Goal: Task Accomplishment & Management: Complete application form

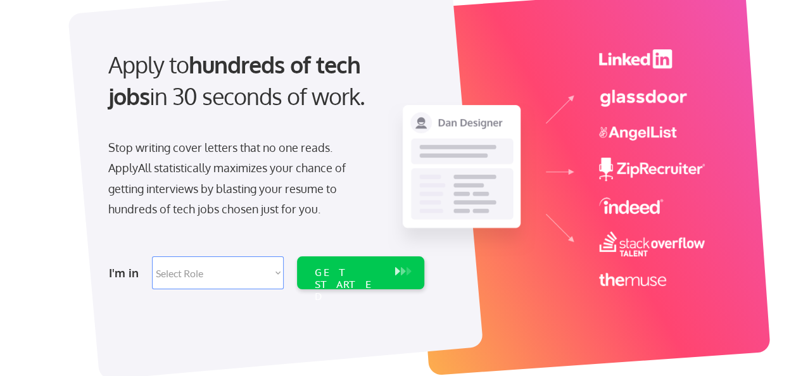
scroll to position [127, 0]
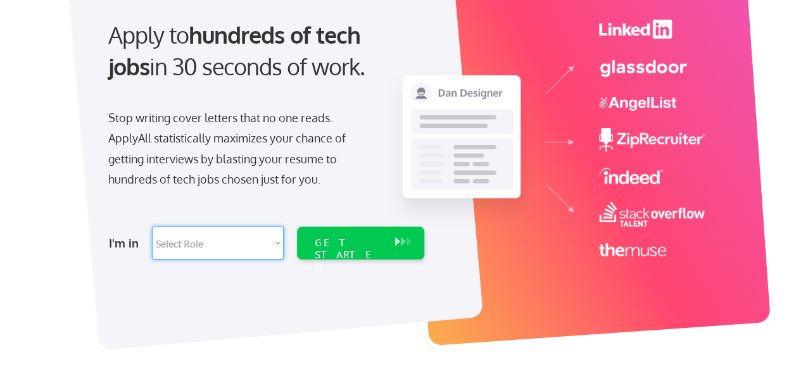
click at [279, 242] on select "Select Role Software Engineering Product Management Customer Success Sales UI/U…" at bounding box center [218, 243] width 132 height 33
click at [376, 67] on div "Apply to hundreds of tech jobs in 30 seconds of work." at bounding box center [263, 51] width 311 height 64
click at [278, 243] on select "Select Role Software Engineering Product Management Customer Success Sales UI/U…" at bounding box center [218, 243] width 132 height 33
select select ""marketing___comms""
click at [152, 227] on select "Select Role Software Engineering Product Management Customer Success Sales UI/U…" at bounding box center [218, 243] width 132 height 33
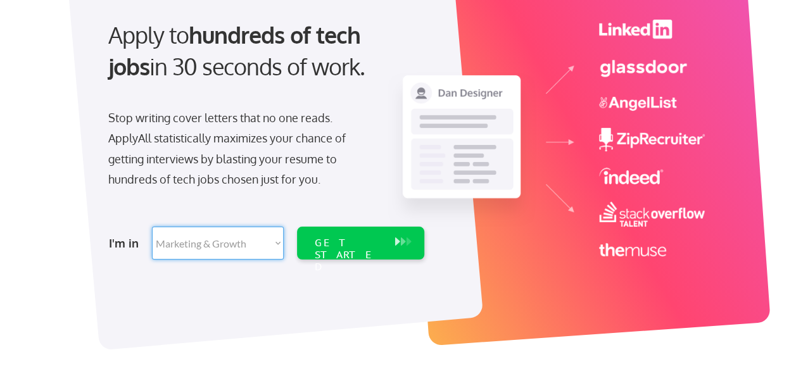
select select ""marketing___comms""
click at [397, 240] on button at bounding box center [403, 242] width 13 height 14
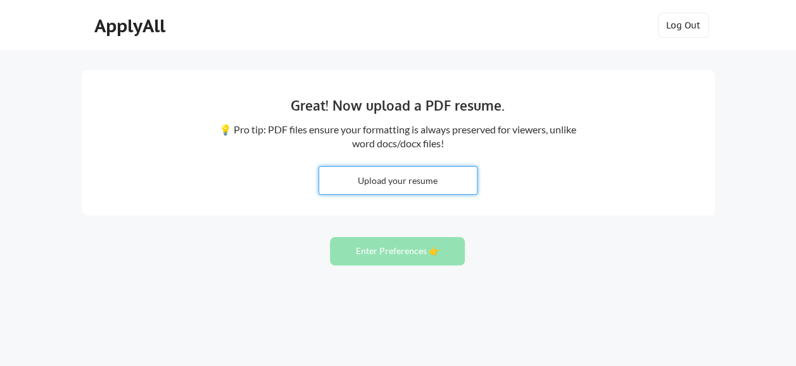
click at [411, 178] on input "file" at bounding box center [398, 180] width 158 height 27
type input "C:\fakepath\General resume.pdf"
click at [394, 182] on input "file" at bounding box center [398, 180] width 158 height 27
type input "C:\fakepath\General resume.pdf"
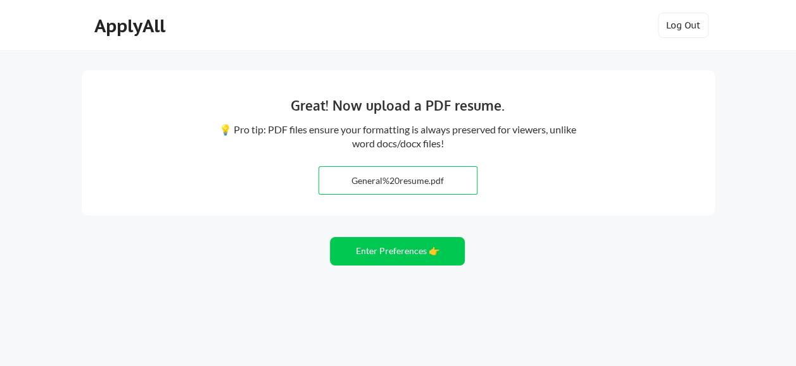
click at [398, 178] on input "file" at bounding box center [398, 180] width 158 height 27
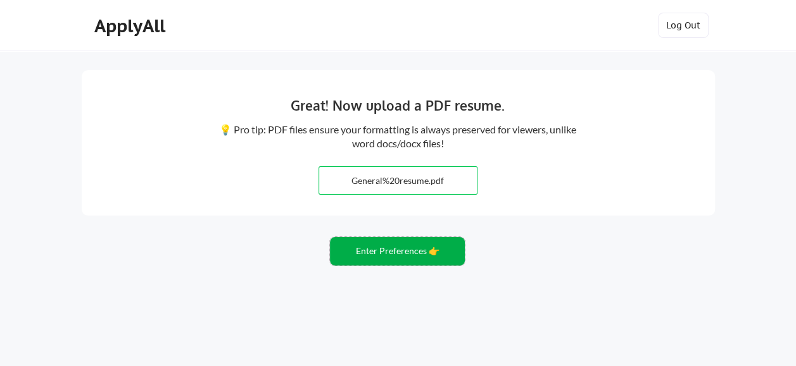
click at [394, 253] on button "Enter Preferences 👉" at bounding box center [397, 251] width 135 height 28
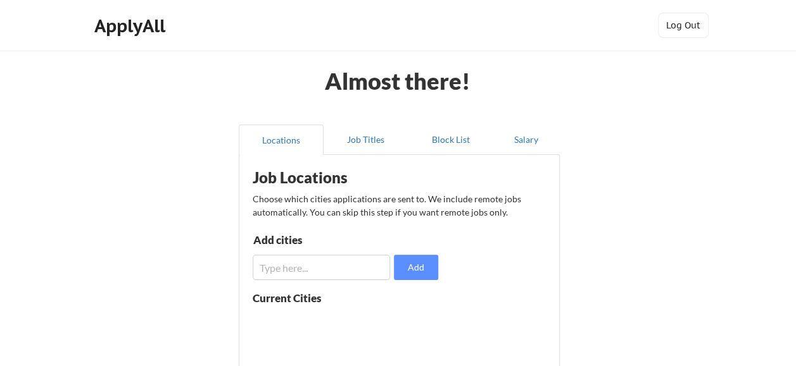
scroll to position [63, 0]
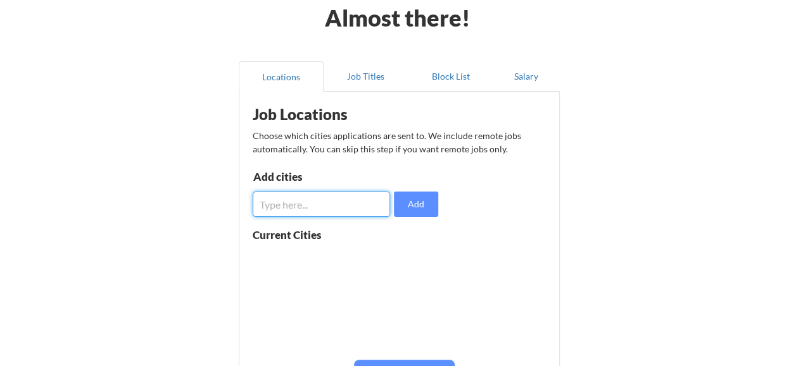
click at [305, 205] on input "input" at bounding box center [322, 204] width 138 height 25
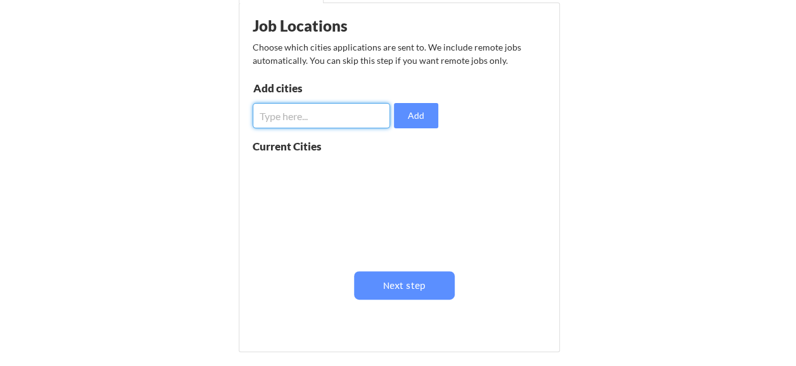
scroll to position [64, 0]
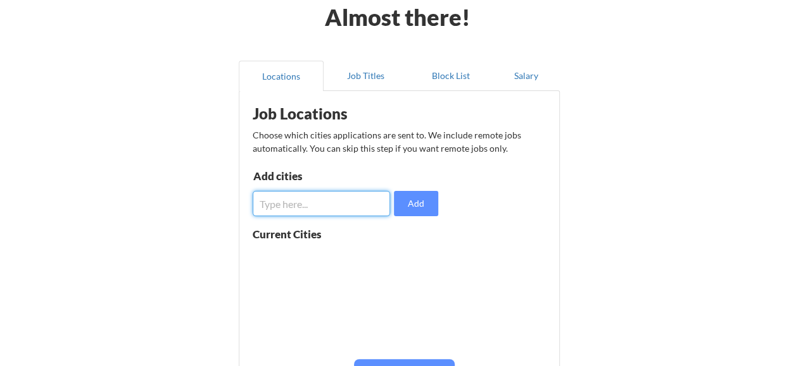
click at [280, 205] on input "input" at bounding box center [322, 203] width 138 height 25
type input "A"
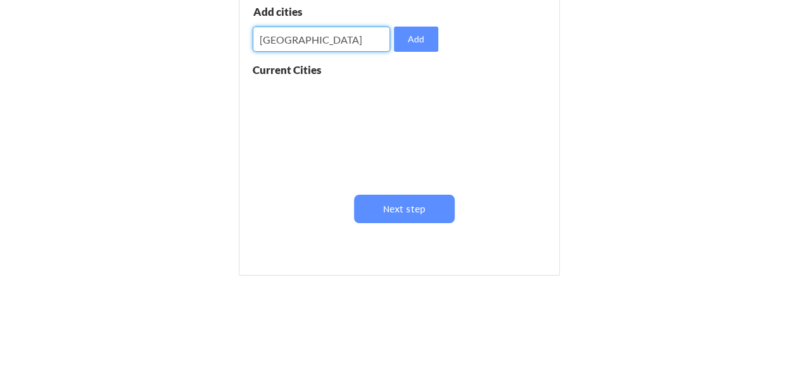
scroll to position [190, 0]
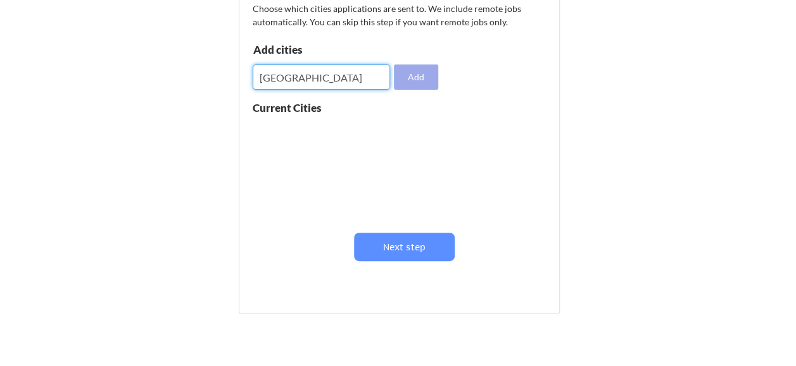
type input "Detroit Area"
click at [416, 73] on button "Add" at bounding box center [416, 77] width 44 height 25
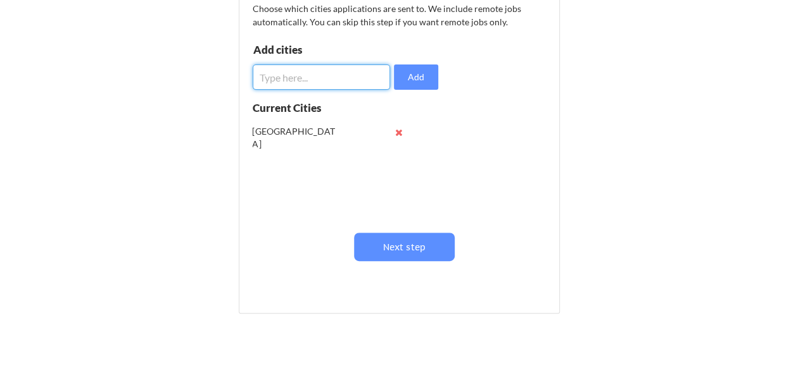
click at [311, 78] on input "input" at bounding box center [322, 77] width 138 height 25
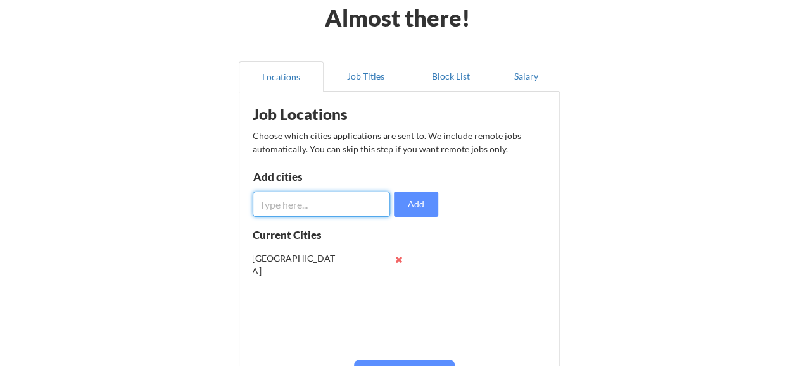
scroll to position [127, 0]
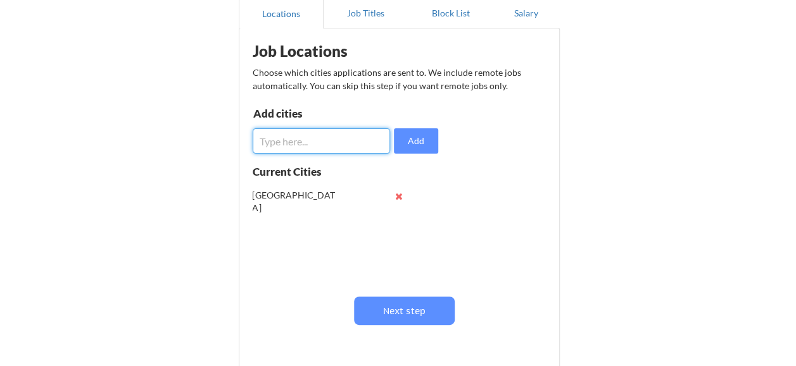
click at [280, 140] on input "input" at bounding box center [322, 140] width 138 height 25
type input "Detroit"
click at [411, 141] on button "Add" at bounding box center [416, 140] width 44 height 25
click at [308, 140] on input "input" at bounding box center [322, 140] width 138 height 25
type input "A"
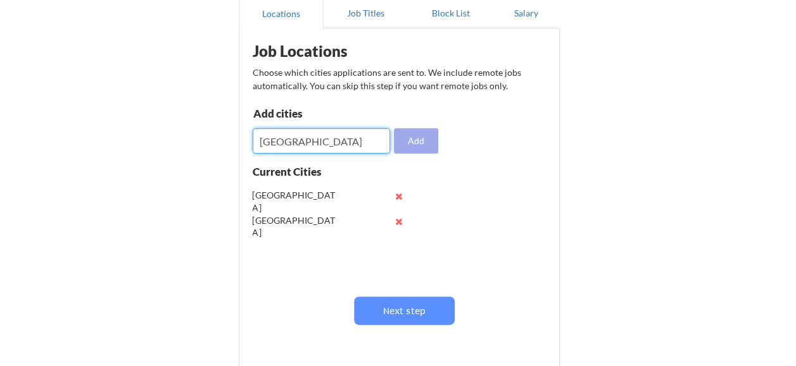
type input "Canton"
click at [415, 138] on button "Add" at bounding box center [416, 140] width 44 height 25
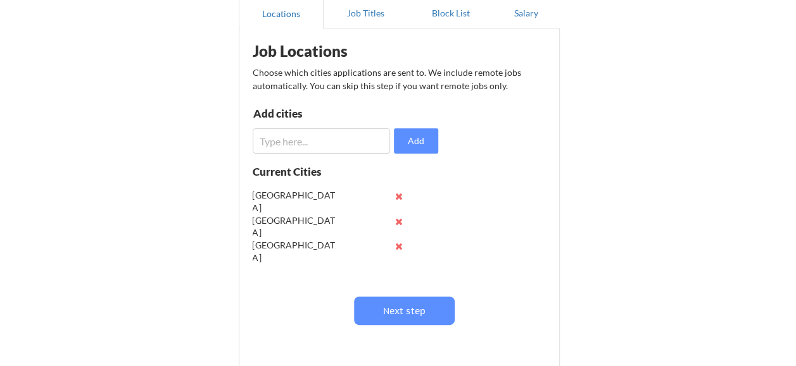
click at [321, 142] on input "input" at bounding box center [322, 140] width 138 height 25
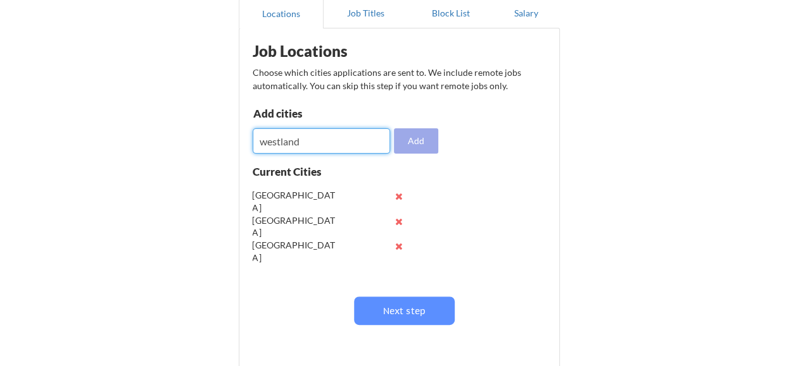
type input "westland"
click at [415, 133] on button "Add" at bounding box center [416, 140] width 44 height 25
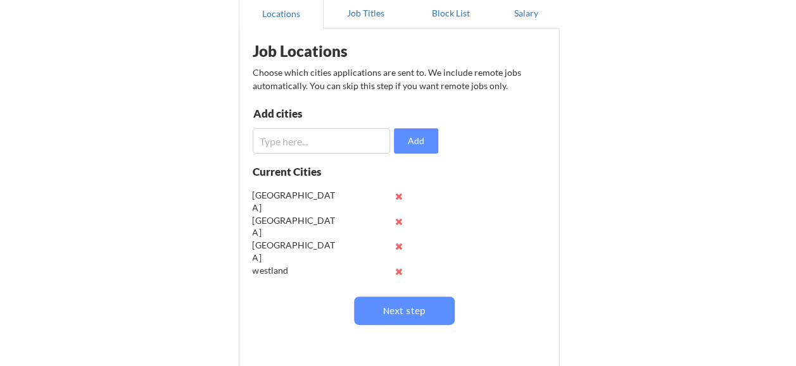
click at [318, 139] on input "input" at bounding box center [322, 140] width 138 height 25
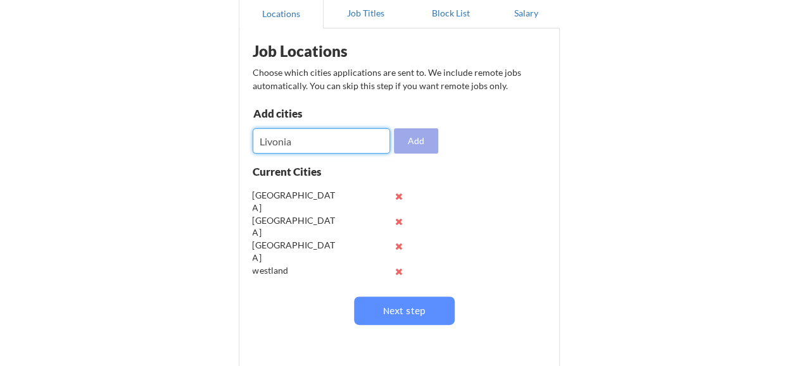
type input "Livonia"
click at [397, 136] on button "Add" at bounding box center [416, 140] width 44 height 25
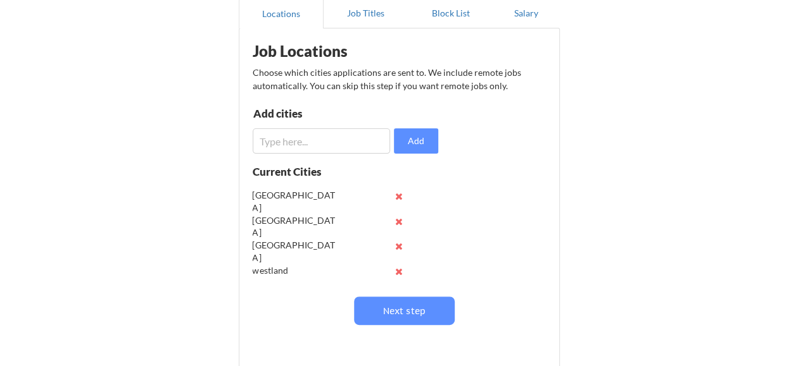
click at [328, 134] on input "input" at bounding box center [322, 140] width 138 height 25
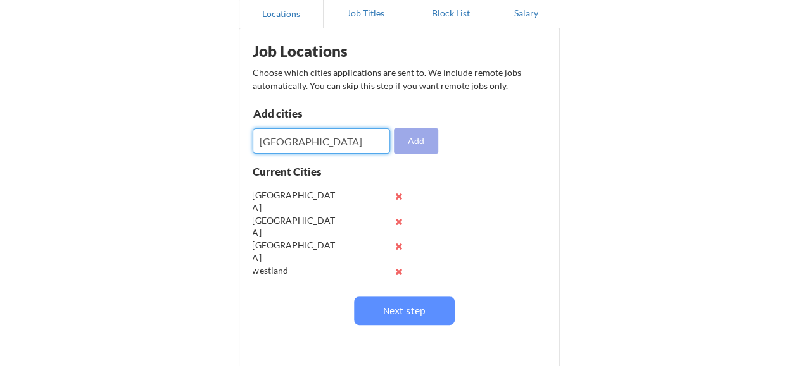
type input "Los Angeles"
click at [415, 133] on button "Add" at bounding box center [416, 140] width 44 height 25
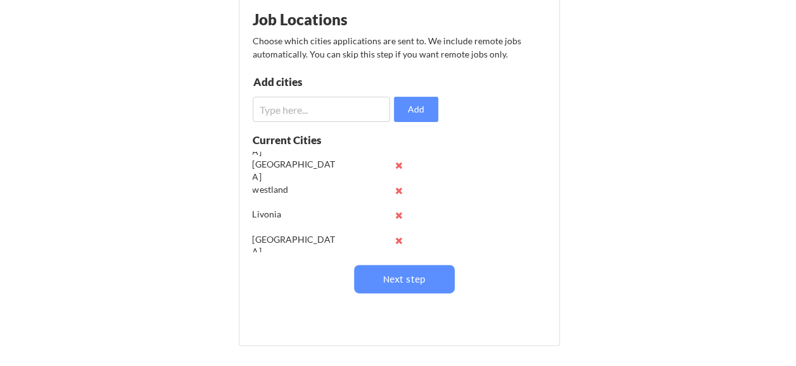
scroll to position [0, 0]
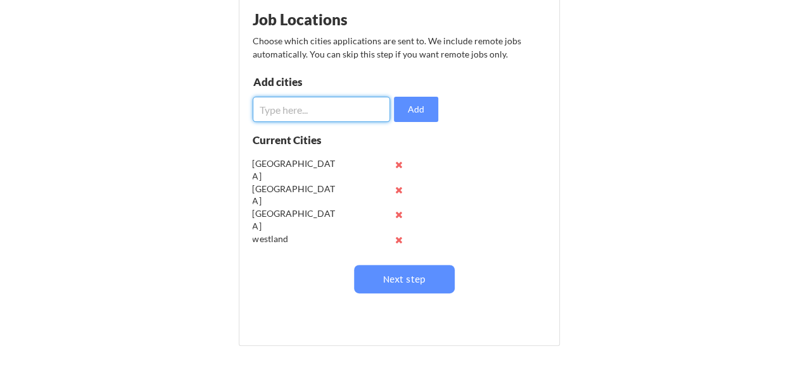
click at [304, 106] on input "input" at bounding box center [322, 109] width 138 height 25
type input "Ann Arbor"
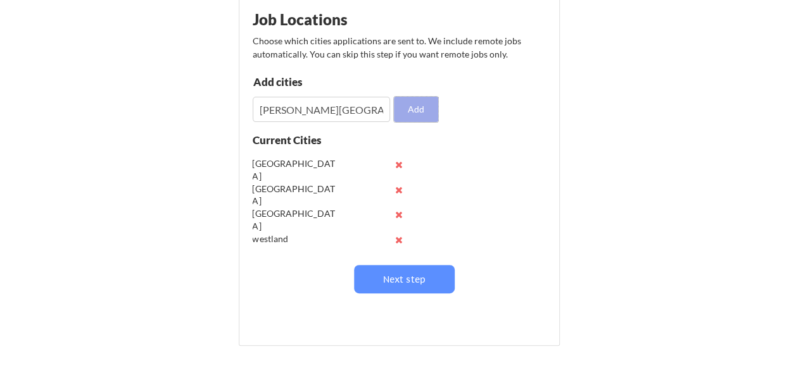
click at [413, 98] on button "Add" at bounding box center [416, 109] width 44 height 25
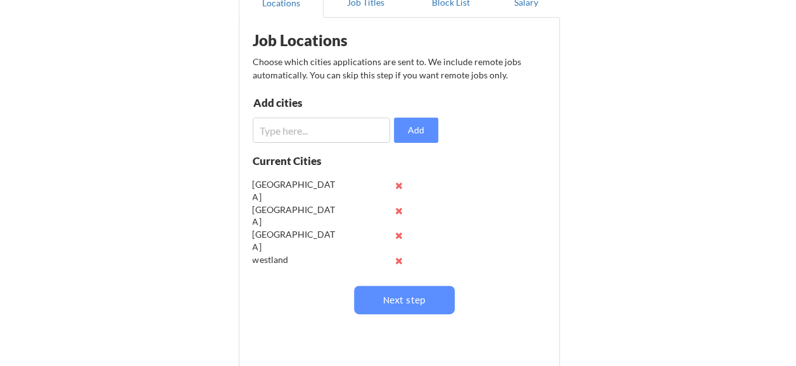
click at [309, 119] on input "input" at bounding box center [322, 130] width 138 height 25
click at [397, 182] on button at bounding box center [398, 185] width 9 height 9
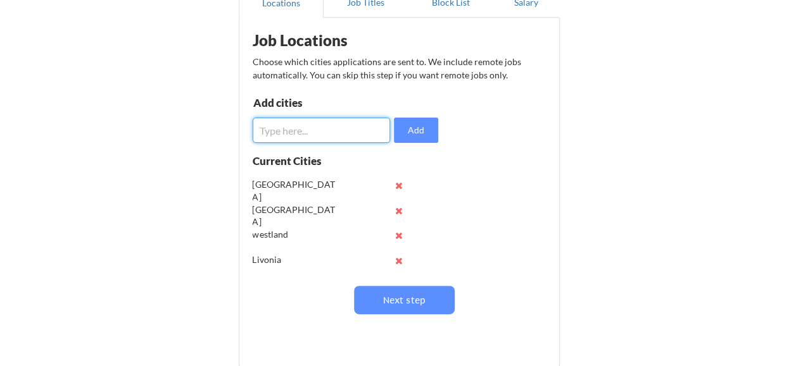
click at [315, 133] on input "input" at bounding box center [322, 130] width 138 height 25
click at [241, 178] on div "Almost there! Locations Job Titles Block List Salary Job Locations Choose which…" at bounding box center [398, 173] width 796 height 620
click at [327, 137] on input "input" at bounding box center [322, 130] width 138 height 25
type input "[PERSON_NAME]"
click at [419, 124] on button "Add" at bounding box center [416, 130] width 44 height 25
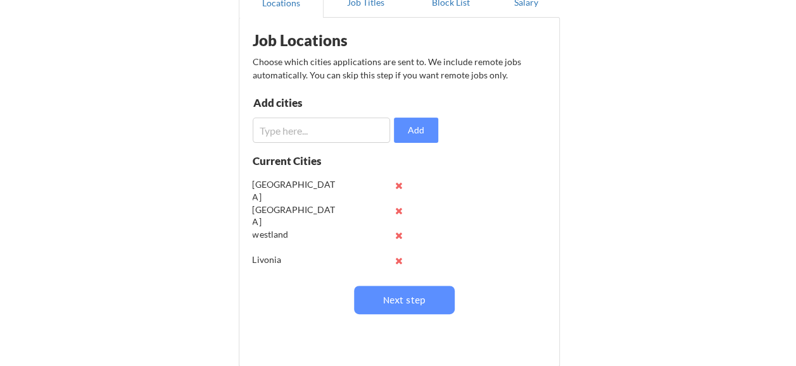
click at [309, 122] on input "input" at bounding box center [322, 130] width 138 height 25
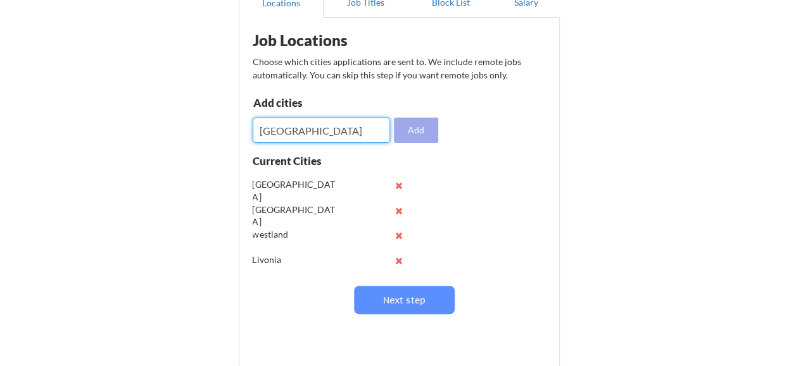
type input "[GEOGRAPHIC_DATA]"
click at [424, 125] on button "Add" at bounding box center [416, 130] width 44 height 25
click at [346, 130] on input "input" at bounding box center [322, 130] width 138 height 25
type input "[PERSON_NAME]"
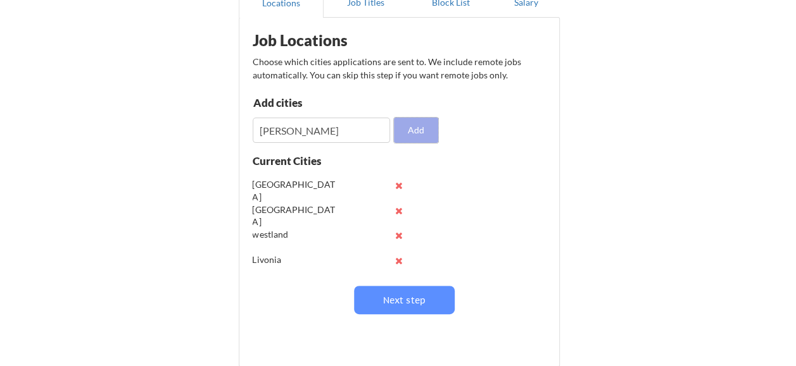
click at [428, 127] on button "Add" at bounding box center [416, 130] width 44 height 25
click at [301, 139] on input "input" at bounding box center [322, 130] width 138 height 25
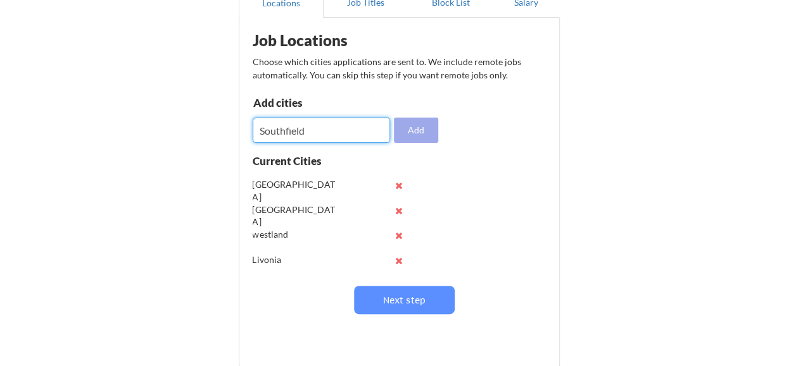
type input "Southfield"
click at [425, 128] on button "Add" at bounding box center [416, 130] width 44 height 25
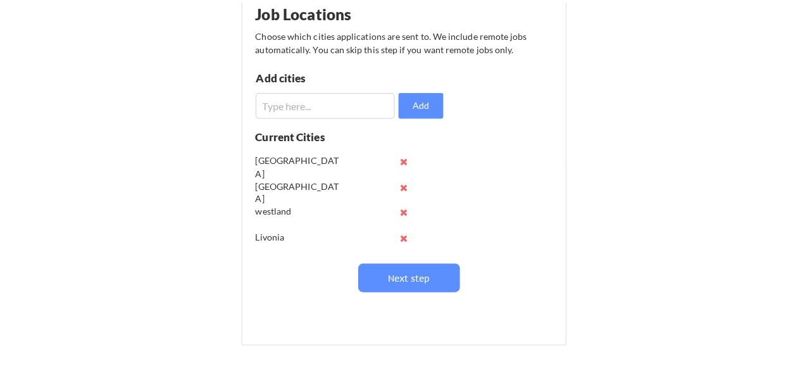
scroll to position [166, 0]
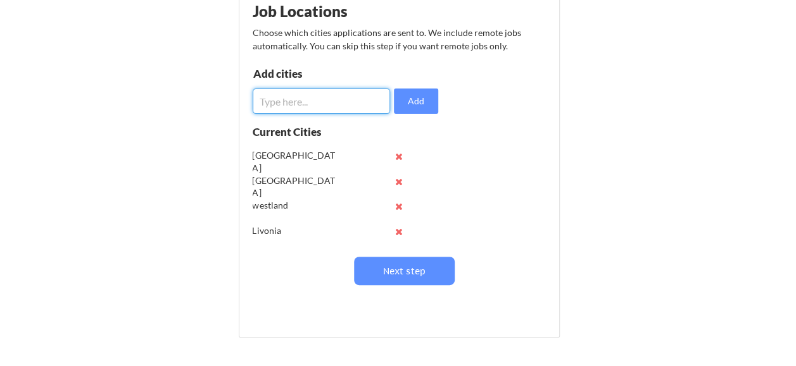
click at [285, 112] on input "input" at bounding box center [322, 101] width 138 height 25
type input "Lansing"
click at [406, 100] on button "Add" at bounding box center [416, 101] width 44 height 25
click at [310, 105] on input "input" at bounding box center [322, 101] width 138 height 25
type input "o"
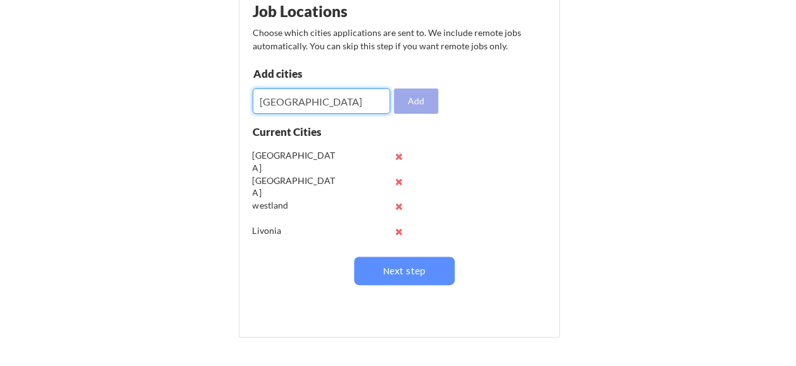
type input "[GEOGRAPHIC_DATA]"
click at [401, 99] on button "Add" at bounding box center [416, 101] width 44 height 25
click at [346, 101] on input "input" at bounding box center [322, 101] width 138 height 25
type input "[PERSON_NAME]"
click at [421, 102] on button "Add" at bounding box center [416, 101] width 44 height 25
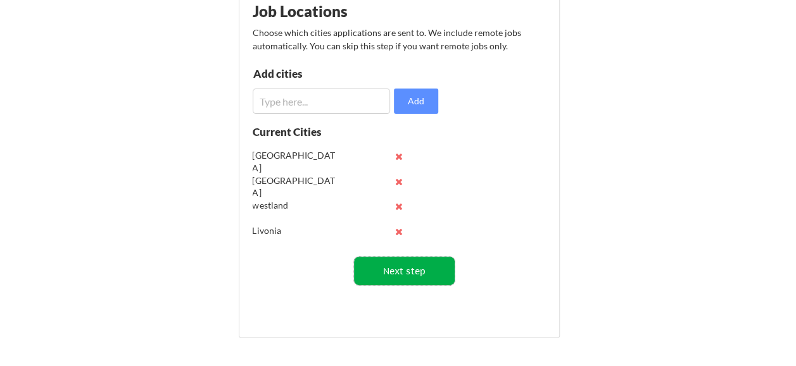
click at [401, 265] on button "Next step" at bounding box center [404, 271] width 101 height 28
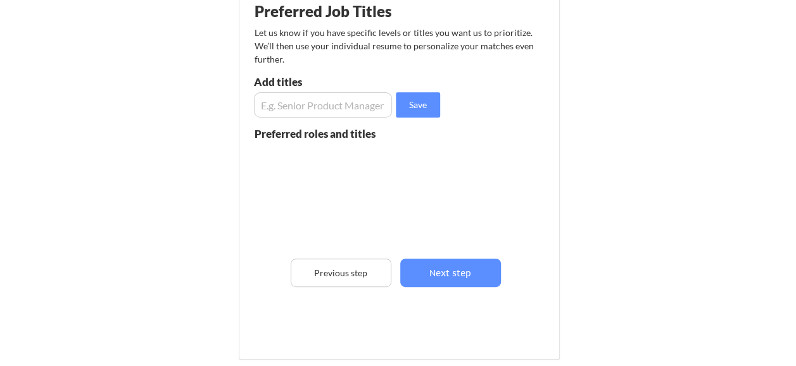
click at [298, 106] on input "input" at bounding box center [323, 104] width 139 height 25
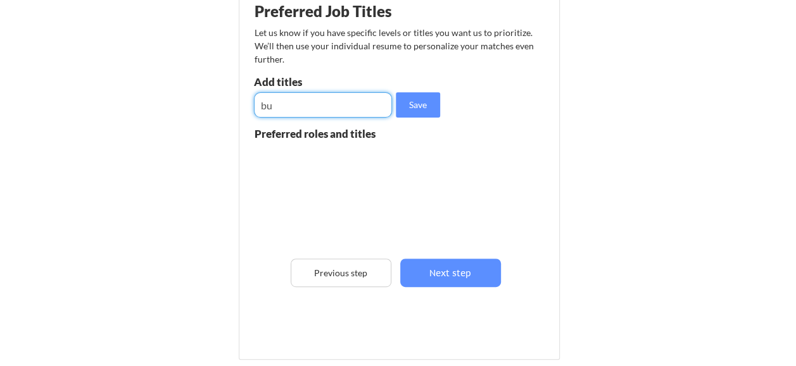
type input "b"
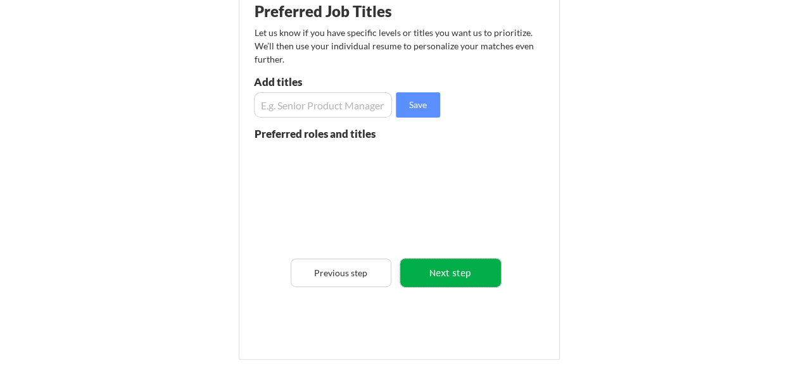
click at [442, 272] on button "Next step" at bounding box center [450, 273] width 101 height 28
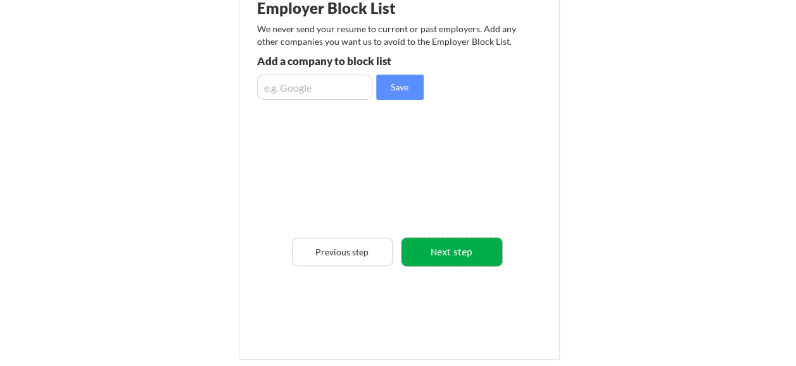
click at [456, 251] on button "Next step" at bounding box center [451, 252] width 101 height 28
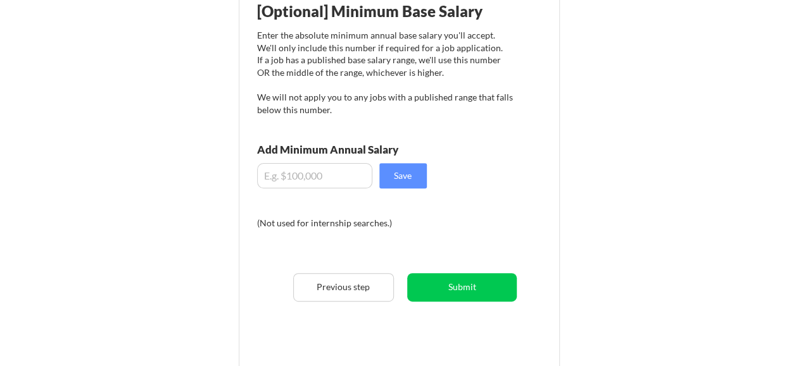
click at [324, 175] on input "input" at bounding box center [314, 175] width 115 height 25
type input "$0"
click at [277, 173] on input "input" at bounding box center [314, 175] width 115 height 25
type input "$0"
drag, startPoint x: 287, startPoint y: 176, endPoint x: 163, endPoint y: 146, distance: 127.7
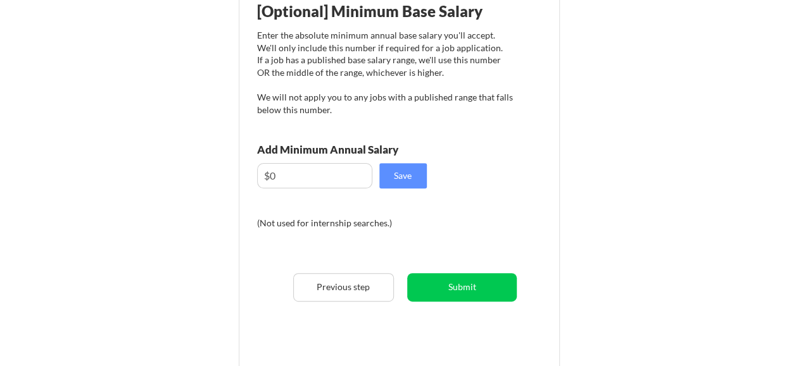
click at [163, 146] on div "Almost there! Locations Job Titles Block List Salary Employer Block List We nev…" at bounding box center [398, 161] width 796 height 655
click at [310, 173] on input "input" at bounding box center [314, 175] width 115 height 25
click at [167, 186] on div "Almost there! Locations Job Titles Block List Salary Employer Block List We nev…" at bounding box center [398, 161] width 796 height 655
drag, startPoint x: 167, startPoint y: 186, endPoint x: 305, endPoint y: 176, distance: 138.3
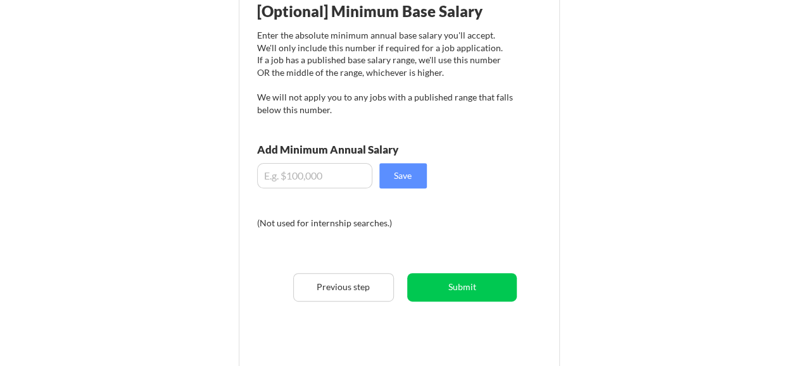
click at [305, 176] on input "input" at bounding box center [314, 175] width 115 height 25
type input "$80,000"
click at [194, 247] on div "Almost there! Locations Job Titles Block List Salary Employer Block List We nev…" at bounding box center [398, 161] width 796 height 655
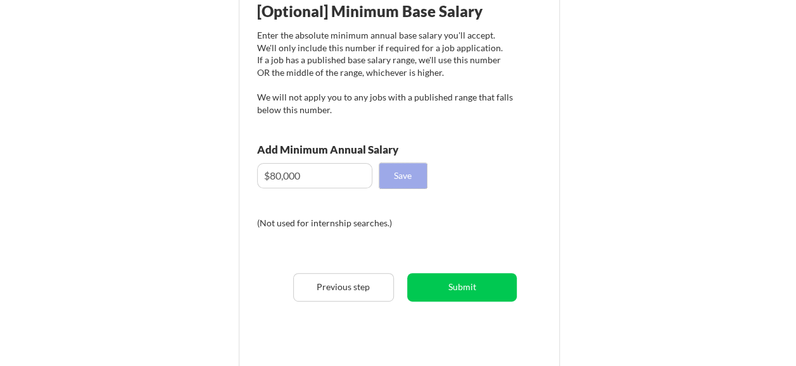
click at [400, 177] on button "Save" at bounding box center [402, 175] width 47 height 25
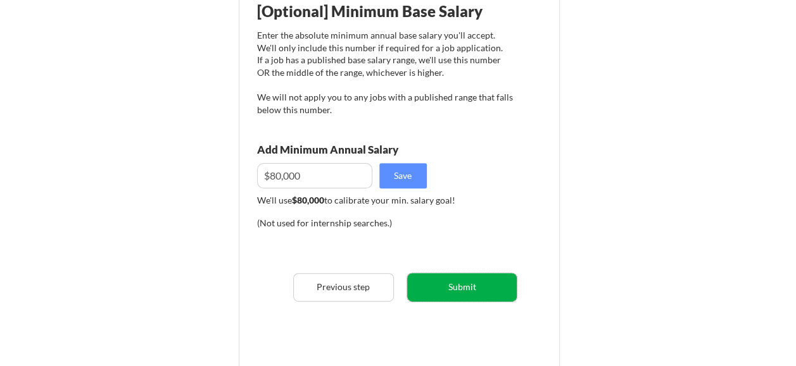
click at [480, 284] on button "Submit" at bounding box center [461, 287] width 109 height 28
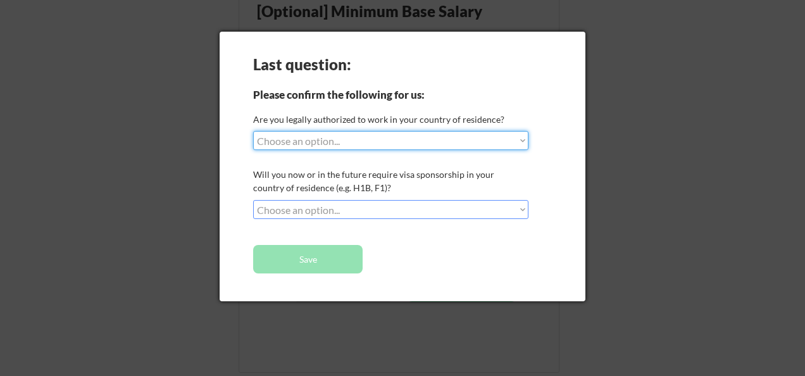
click at [525, 140] on select "Choose an option... Yes, I am a US Citizen Yes, I am a Canadian Citizen Yes, I …" at bounding box center [390, 140] width 275 height 19
select select ""yes__i_am_a_us_citizen""
click at [253, 131] on select "Choose an option... Yes, I am a US Citizen Yes, I am a Canadian Citizen Yes, I …" at bounding box center [390, 140] width 275 height 19
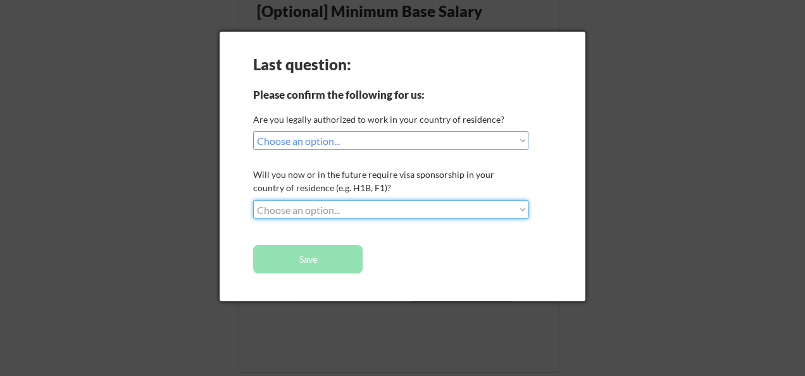
click at [522, 205] on select "Choose an option... No, I will not need sponsorship Yes, I will need sponsorship" at bounding box center [390, 209] width 275 height 19
select select ""no__i_will_not_need_sponsorship""
click at [253, 200] on select "Choose an option... No, I will not need sponsorship Yes, I will need sponsorship" at bounding box center [390, 209] width 275 height 19
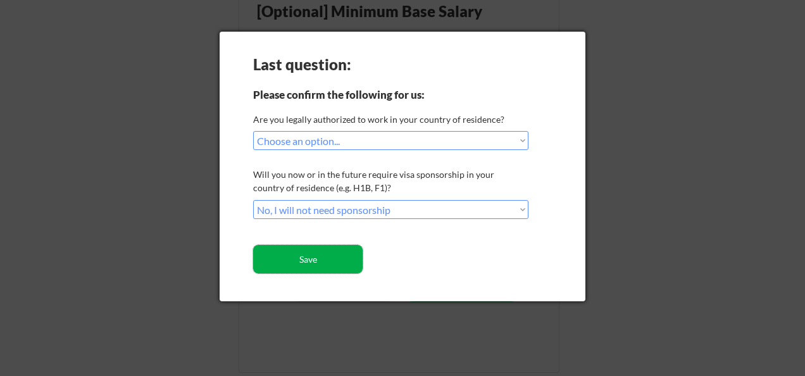
click at [332, 258] on button "Save" at bounding box center [307, 259] width 109 height 28
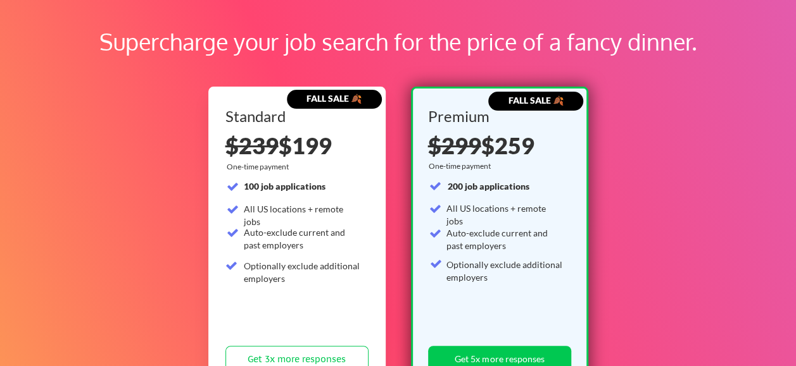
scroll to position [127, 0]
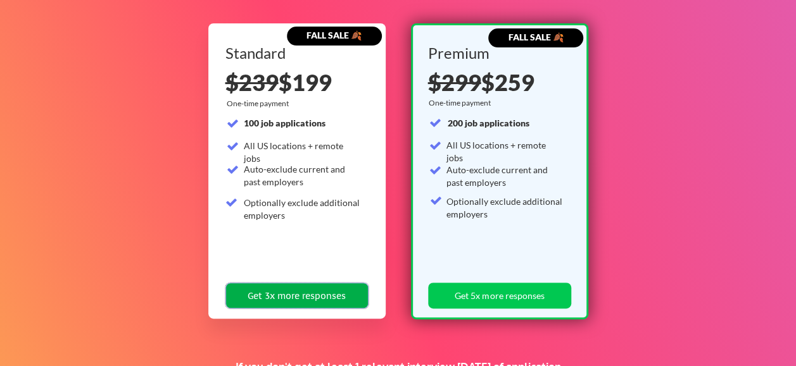
click at [314, 291] on button "Get 3x more responses" at bounding box center [296, 296] width 143 height 26
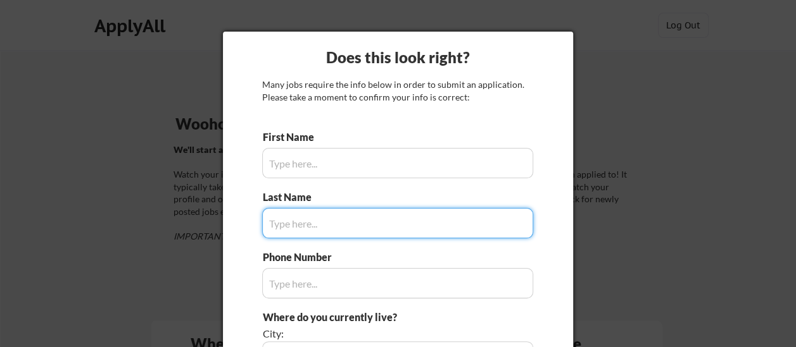
type input "[PERSON_NAME]"
type input "Doe"
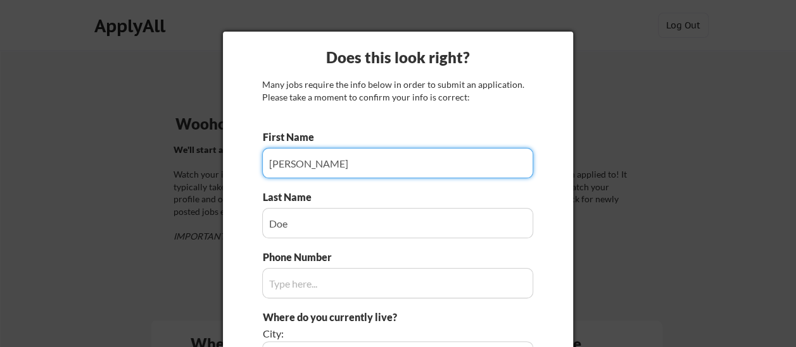
click at [300, 163] on input "input" at bounding box center [397, 163] width 271 height 30
type input "J"
type input "Belief"
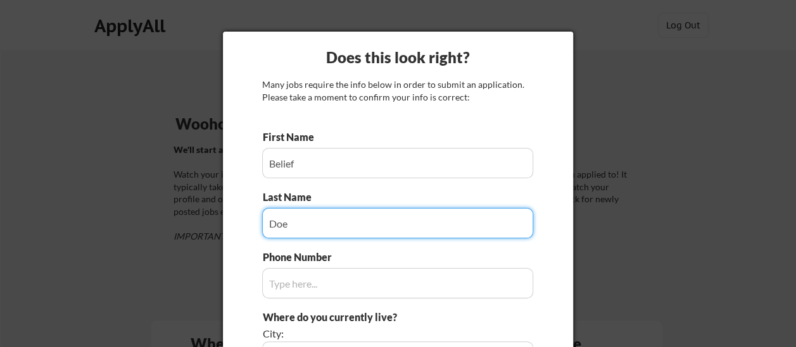
click at [289, 223] on input "input" at bounding box center [397, 223] width 271 height 30
type input "D"
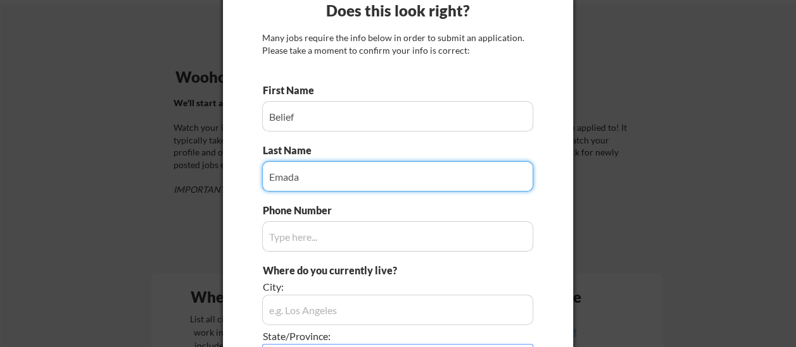
scroll to position [63, 0]
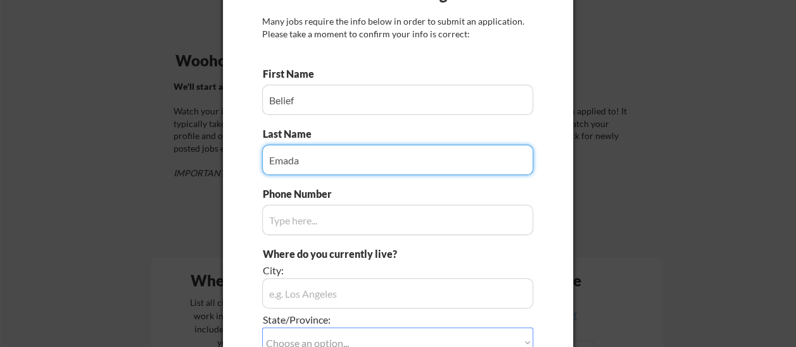
type input "Emada"
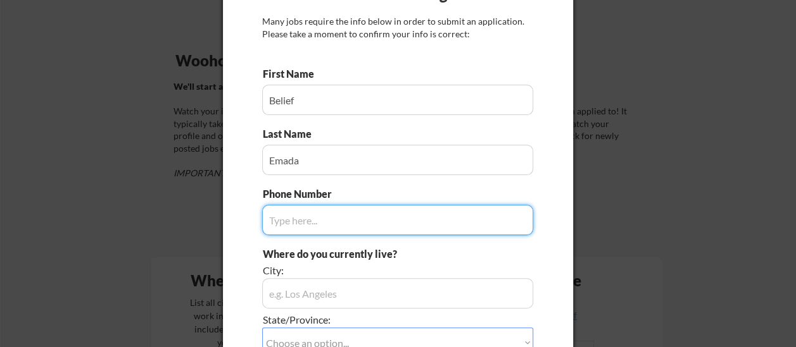
click at [299, 220] on input "input" at bounding box center [397, 220] width 271 height 30
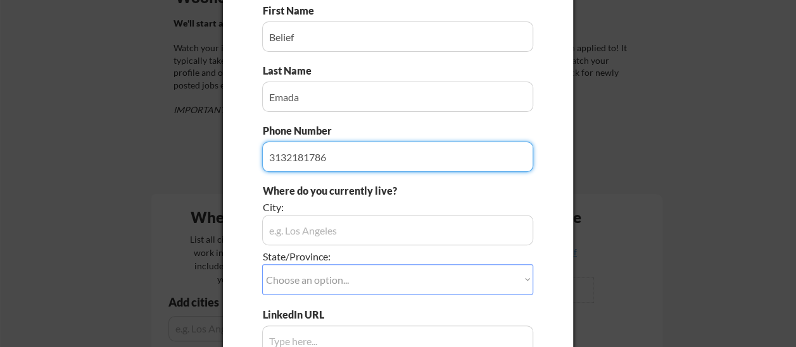
type input "3132181786"
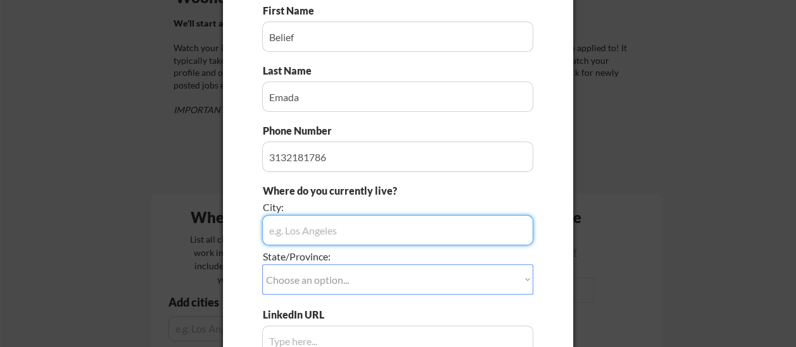
click at [331, 232] on input "input" at bounding box center [397, 230] width 271 height 30
type input "[GEOGRAPHIC_DATA]"
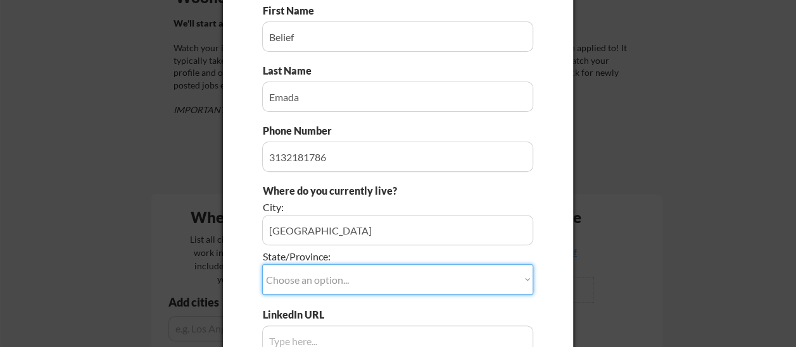
click at [529, 278] on select "Choose an option... Other/Not Applicable [US_STATE] [US_STATE] [GEOGRAPHIC_DATA…" at bounding box center [397, 280] width 271 height 30
select select ""[US_STATE]""
click at [361, 289] on select "Choose an option... Other/Not Applicable [US_STATE] [US_STATE] [GEOGRAPHIC_DATA…" at bounding box center [397, 280] width 271 height 30
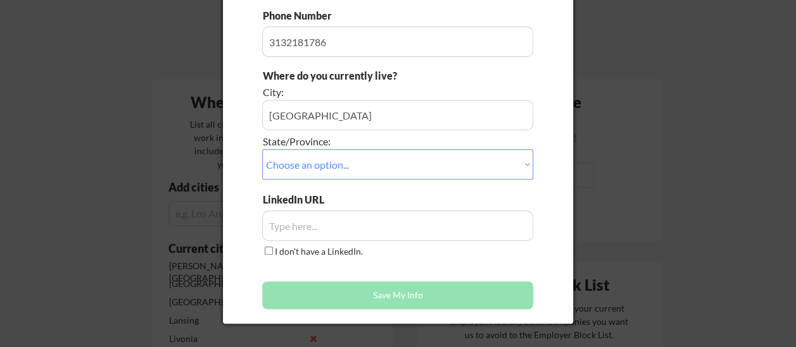
scroll to position [316, 0]
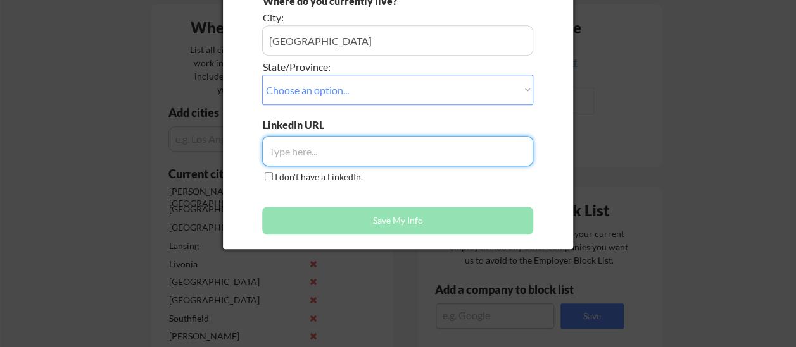
click at [359, 151] on input "input" at bounding box center [397, 151] width 271 height 30
